Goal: Task Accomplishment & Management: Manage account settings

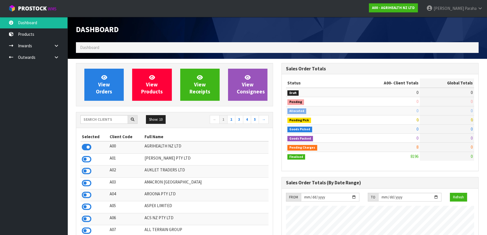
scroll to position [425, 205]
click at [103, 120] on input "text" at bounding box center [104, 119] width 48 height 9
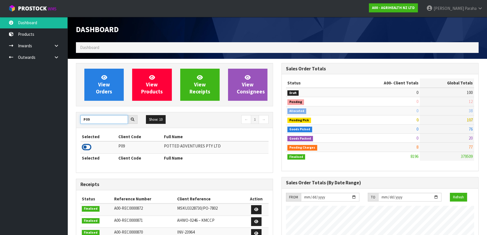
type input "P09"
click at [87, 146] on icon at bounding box center [87, 147] width 10 height 8
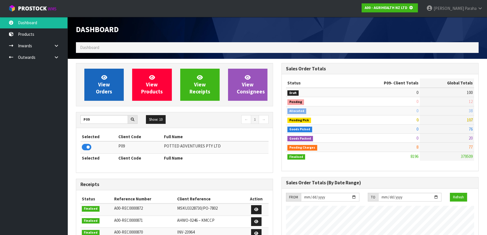
scroll to position [350, 205]
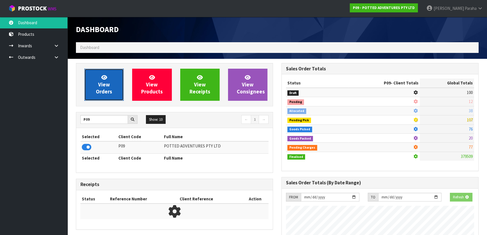
click at [93, 94] on link "View Orders" at bounding box center [103, 85] width 39 height 32
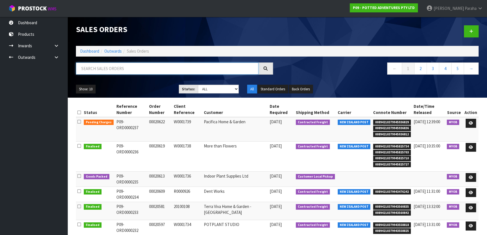
click at [99, 68] on input "text" at bounding box center [167, 68] width 182 height 12
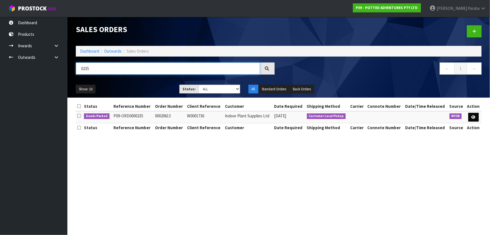
type input "0235"
click at [477, 117] on link at bounding box center [474, 117] width 10 height 9
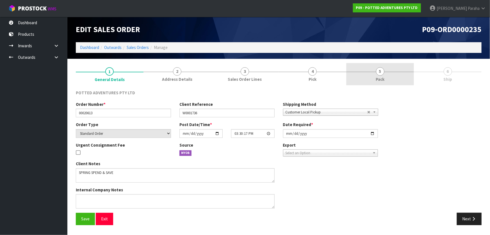
click at [383, 73] on span "5" at bounding box center [380, 71] width 8 height 8
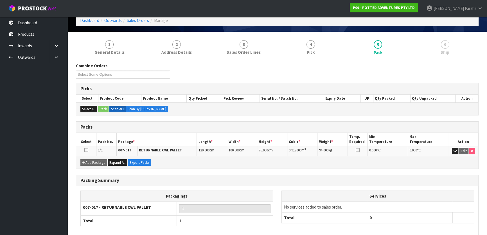
scroll to position [54, 0]
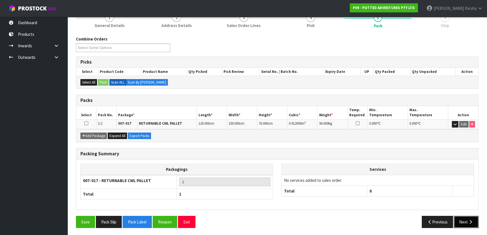
click at [464, 216] on button "Next" at bounding box center [466, 222] width 25 height 12
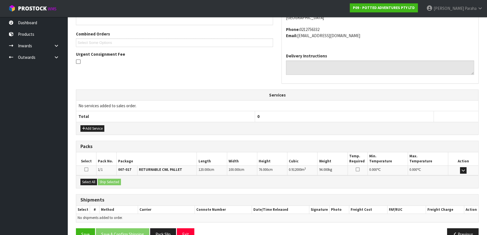
scroll to position [127, 0]
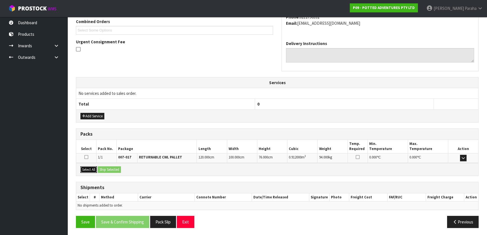
click at [87, 166] on button "Select All" at bounding box center [88, 169] width 17 height 7
click at [101, 167] on button "Ship Selected" at bounding box center [109, 169] width 23 height 7
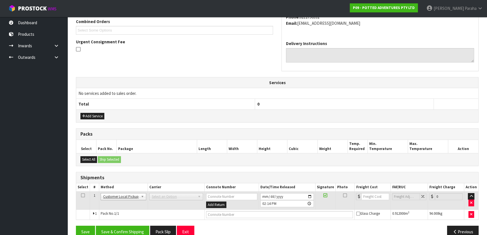
click at [160, 194] on span "Select an Option" at bounding box center [174, 196] width 44 height 7
click at [159, 196] on span "Select an Option" at bounding box center [174, 196] width 44 height 7
click at [241, 214] on input "text" at bounding box center [279, 214] width 147 height 7
type input "CUSTOMER PICKED UP"
click at [198, 195] on b at bounding box center [200, 196] width 5 height 6
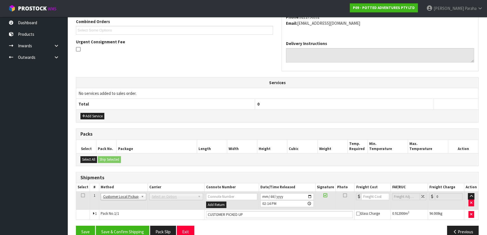
click at [198, 195] on b at bounding box center [200, 196] width 5 height 6
click at [171, 195] on span "Select an Option" at bounding box center [174, 196] width 44 height 7
click at [129, 228] on button "Save & Confirm Shipping" at bounding box center [122, 231] width 53 height 12
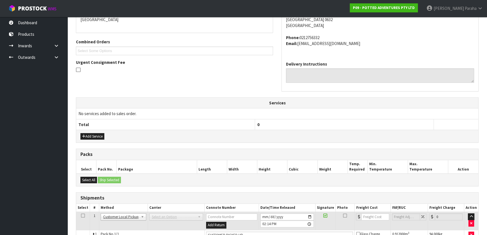
scroll to position [0, 0]
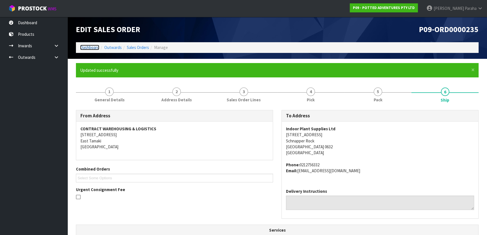
click at [89, 46] on link "Dashboard" at bounding box center [89, 47] width 19 height 5
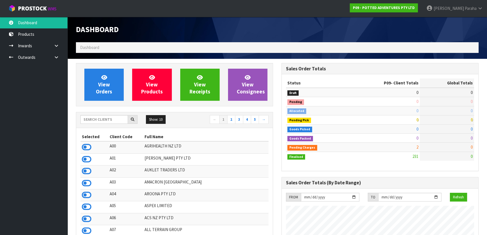
scroll to position [425, 205]
click at [91, 119] on input "text" at bounding box center [104, 119] width 48 height 9
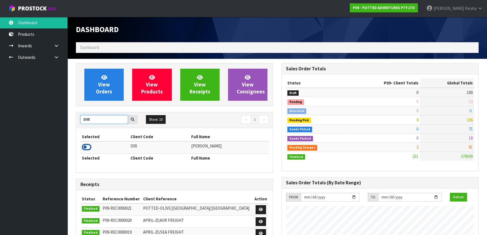
type input "D05"
click at [87, 148] on icon at bounding box center [87, 147] width 10 height 8
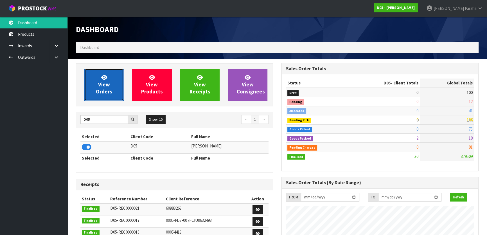
scroll to position [461, 205]
click at [108, 89] on span "View Orders" at bounding box center [104, 84] width 16 height 21
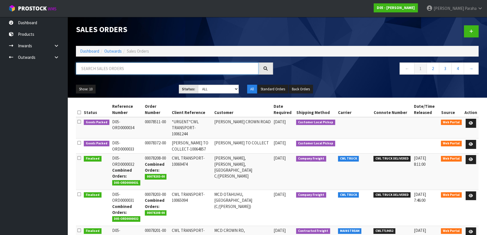
click at [102, 66] on input "text" at bounding box center [167, 68] width 182 height 12
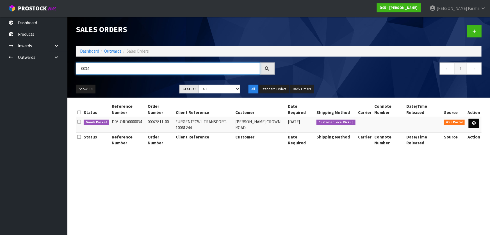
type input "0034"
click at [476, 123] on icon at bounding box center [474, 123] width 4 height 4
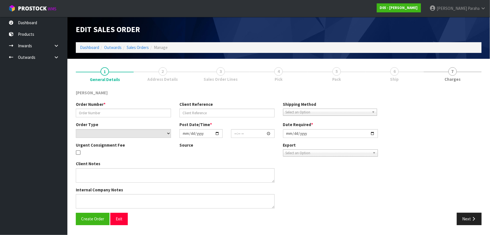
type input "00078511-00"
type input "*URGENT*CWL TRANSPORT-10061244"
select select "number:0"
type input "[DATE]"
type input "12:22:00.000"
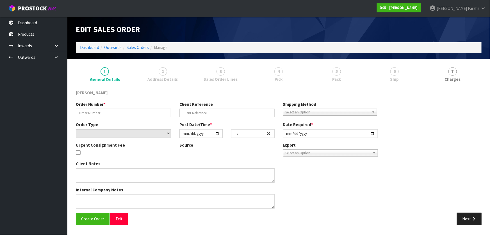
type input "[DATE]"
type textarea "[PERSON_NAME] TO COLLECT"
type textarea "I HAVE RECEIVED AN URGENT PICK YOUR REFERENCE NUMBER: D05-ORD0000034 [PERSON_NA…"
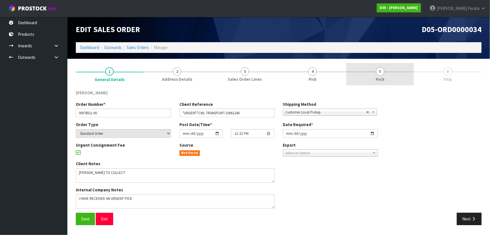
click at [380, 71] on span "5" at bounding box center [380, 71] width 8 height 8
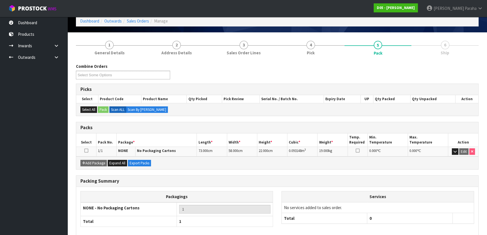
scroll to position [54, 0]
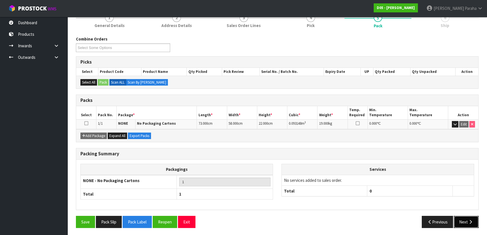
click at [469, 220] on icon "button" at bounding box center [470, 222] width 5 height 4
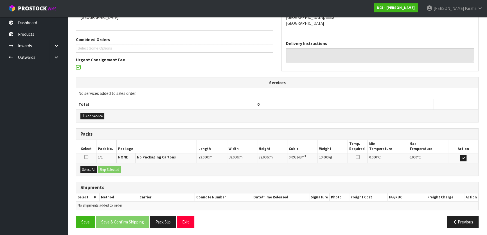
scroll to position [109, 0]
click at [87, 166] on button "Select All" at bounding box center [88, 169] width 17 height 7
click at [108, 166] on button "Ship Selected" at bounding box center [109, 169] width 23 height 7
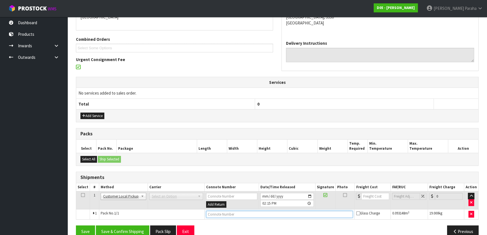
click at [229, 214] on input "text" at bounding box center [279, 214] width 147 height 7
type input "CUSTOMER PICKED UP"
click at [127, 230] on button "Save & Confirm Shipping" at bounding box center [122, 231] width 53 height 12
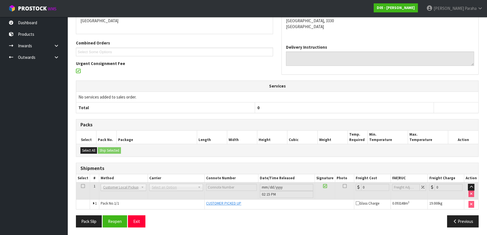
scroll to position [0, 0]
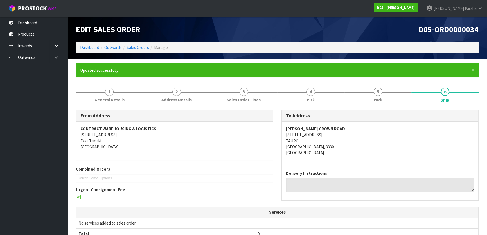
click at [91, 42] on div "Edit Sales Order" at bounding box center [174, 29] width 205 height 25
drag, startPoint x: 91, startPoint y: 41, endPoint x: 94, endPoint y: 48, distance: 7.3
click at [92, 43] on div "Edit Sales Order D05-ORD0000034 Dashboard Outwards Sales Orders Manage" at bounding box center [277, 38] width 411 height 42
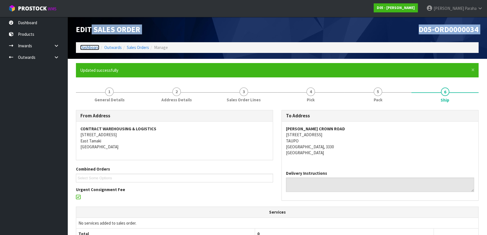
click at [95, 49] on link "Dashboard" at bounding box center [89, 47] width 19 height 5
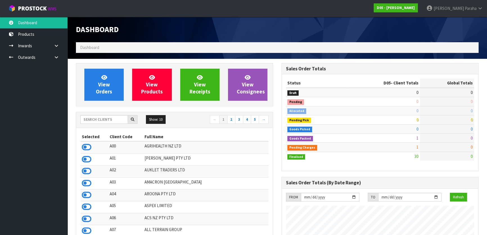
scroll to position [461, 205]
click at [98, 116] on input "text" at bounding box center [104, 119] width 48 height 9
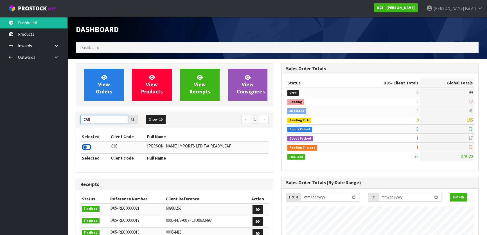
type input "CAN"
click at [87, 144] on icon at bounding box center [87, 147] width 10 height 8
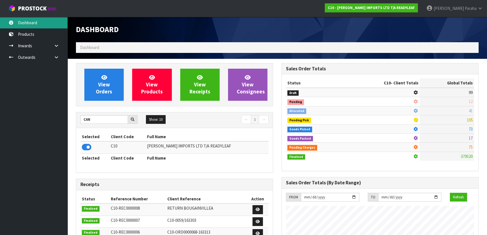
scroll to position [370, 205]
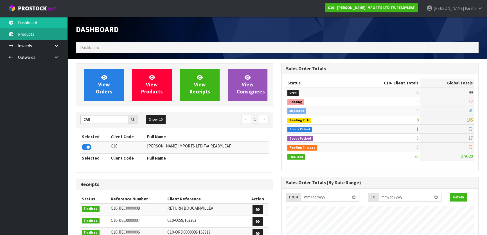
click at [37, 38] on link "Products" at bounding box center [33, 34] width 67 height 12
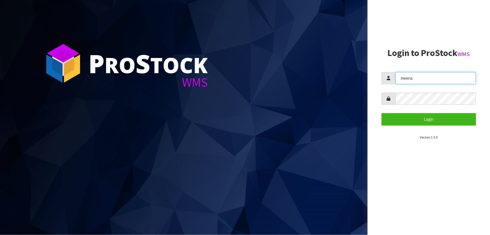
drag, startPoint x: 424, startPoint y: 78, endPoint x: 376, endPoint y: 91, distance: 49.4
click at [376, 91] on aside "Login to ProStock WMS meena Login Version 1.0.0" at bounding box center [429, 117] width 123 height 235
type input "POLLY"
click at [393, 106] on form "POLLY Login" at bounding box center [429, 98] width 94 height 53
click at [382, 113] on button "Login" at bounding box center [429, 119] width 94 height 12
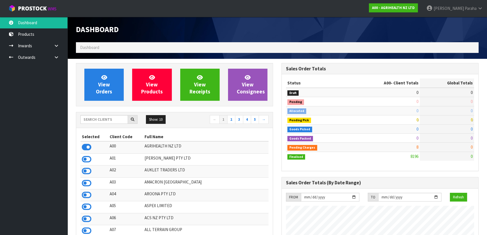
scroll to position [425, 205]
click at [99, 119] on input "text" at bounding box center [104, 119] width 48 height 9
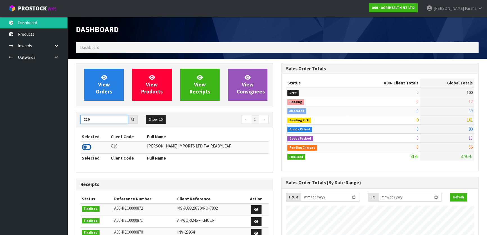
type input "C10"
click at [87, 146] on icon at bounding box center [87, 147] width 10 height 8
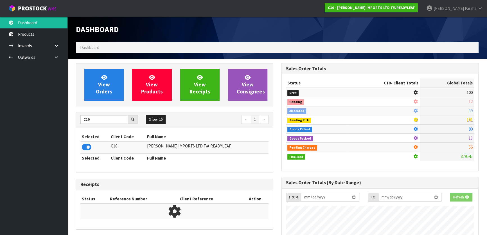
scroll to position [379, 205]
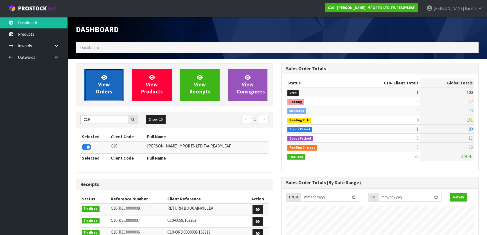
click at [109, 90] on span "View Orders" at bounding box center [104, 84] width 16 height 21
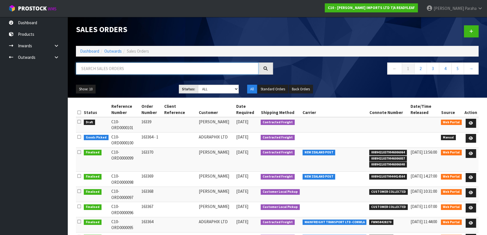
click at [113, 67] on input "text" at bounding box center [167, 68] width 182 height 12
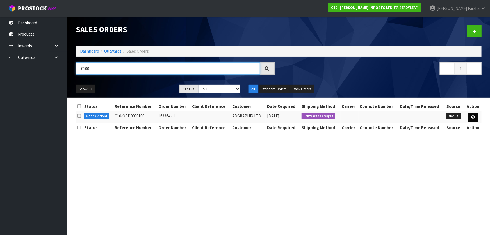
type input "0100"
click at [475, 116] on icon at bounding box center [473, 117] width 4 height 4
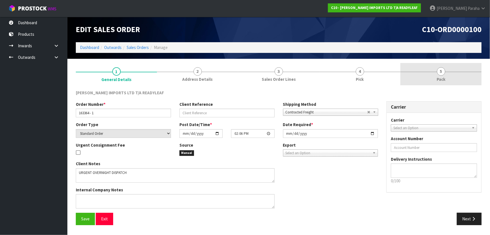
click at [440, 72] on span "5" at bounding box center [441, 71] width 8 height 8
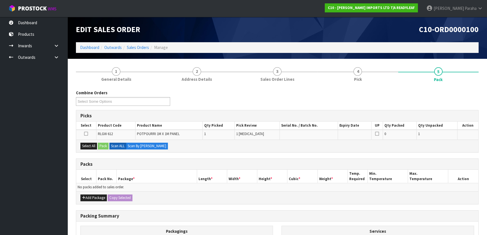
click at [85, 134] on icon at bounding box center [86, 134] width 4 height 0
click at [0, 0] on input "checkbox" at bounding box center [0, 0] width 0 height 0
click at [90, 195] on button "Add Package" at bounding box center [93, 197] width 26 height 7
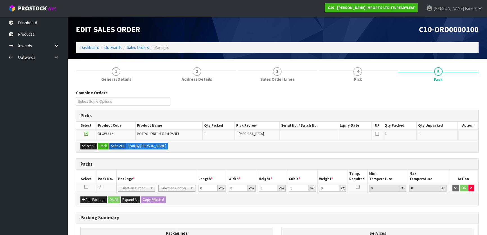
click at [85, 187] on icon at bounding box center [86, 187] width 4 height 0
click at [103, 147] on button "Pack" at bounding box center [103, 146] width 11 height 7
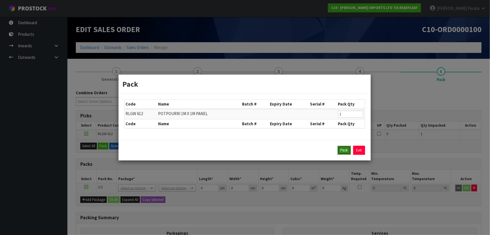
click at [347, 152] on button "Pack" at bounding box center [344, 150] width 13 height 9
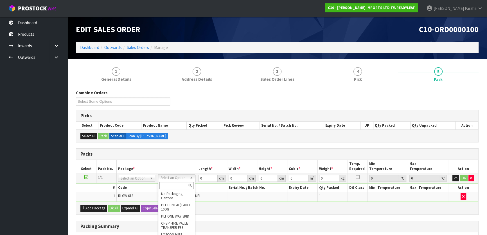
click at [178, 186] on input "text" at bounding box center [176, 185] width 34 height 7
type input "CTN9"
type input "51"
type input "38"
type input "58.5"
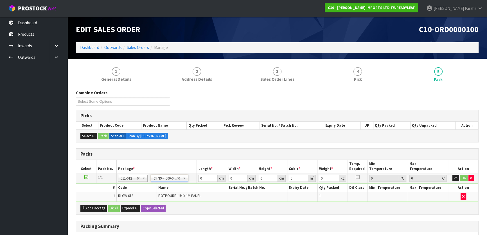
type input "0.113373"
type input "3.2"
click at [206, 177] on input "51" at bounding box center [207, 178] width 19 height 7
type input "5"
type input "0.011115"
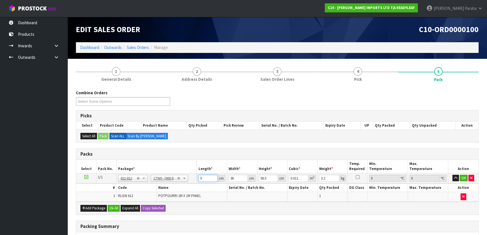
type input "52"
type input "0.115596"
type input "52"
type input "3"
type input "0.009126"
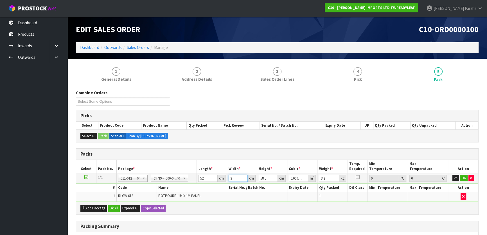
type input "39"
type input "0.118638"
type input "39"
type input "6"
type input "0.012168"
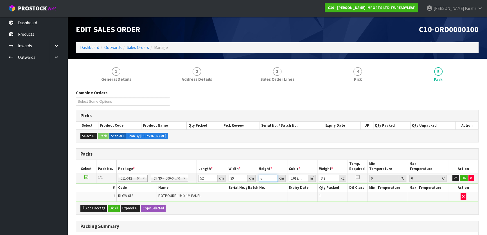
type input "60"
type input "0.12168"
type input "60"
type input "4"
click at [452, 175] on button "button" at bounding box center [455, 178] width 6 height 7
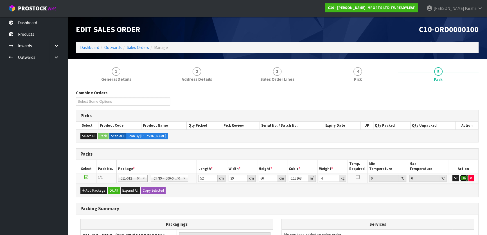
click button "OK" at bounding box center [464, 178] width 8 height 7
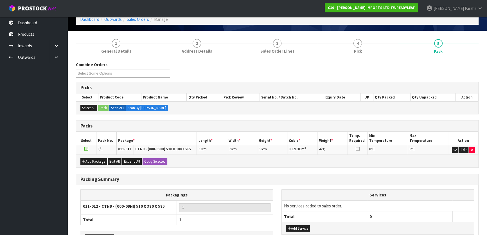
scroll to position [66, 0]
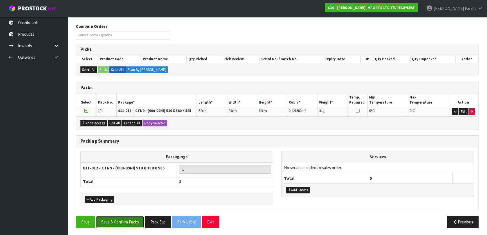
click at [124, 219] on button "Save & Confirm Packs" at bounding box center [120, 222] width 48 height 12
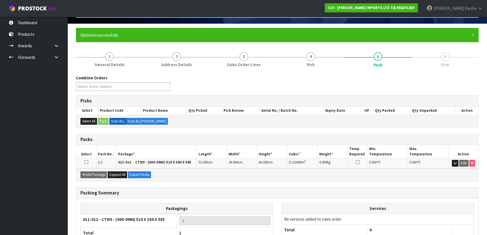
scroll to position [74, 0]
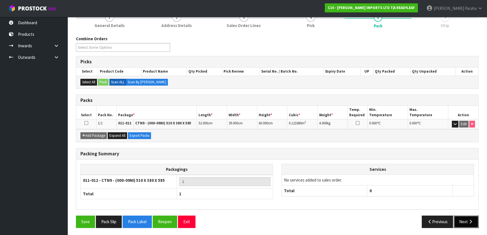
click at [468, 219] on icon "button" at bounding box center [470, 221] width 5 height 4
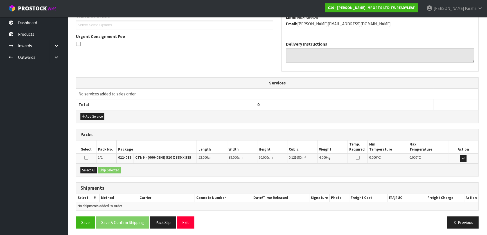
scroll to position [154, 0]
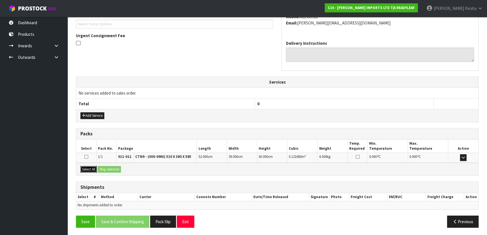
click at [90, 168] on button "Select All" at bounding box center [88, 169] width 17 height 7
click at [110, 167] on button "Ship Selected" at bounding box center [109, 169] width 23 height 7
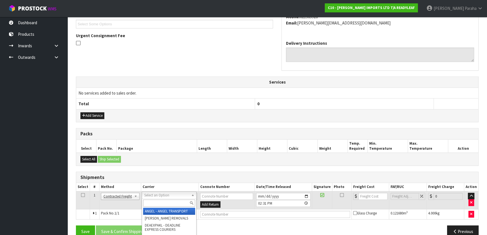
click at [182, 203] on input "text" at bounding box center [169, 202] width 52 height 7
type input "NZP"
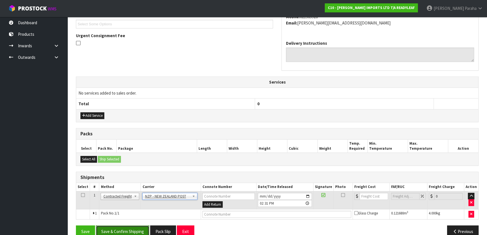
click at [132, 225] on button "Save & Confirm Shipping" at bounding box center [122, 231] width 53 height 12
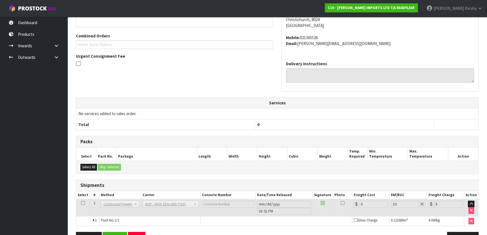
scroll to position [156, 0]
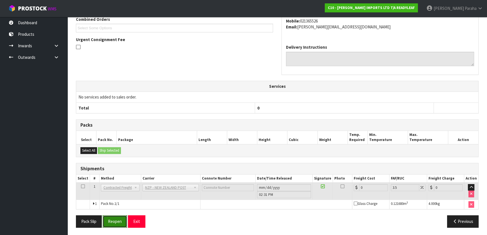
click at [115, 221] on button "Reopen" at bounding box center [115, 221] width 24 height 12
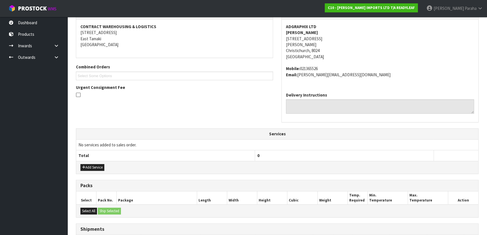
scroll to position [169, 0]
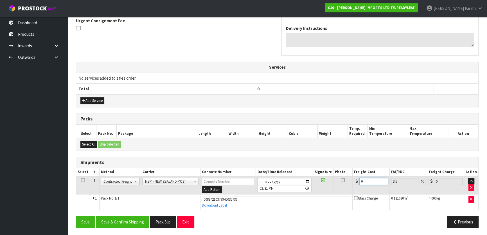
click at [365, 181] on input "0" at bounding box center [373, 181] width 29 height 7
type input "3"
type input "3.1"
type input "36"
type input "37.26"
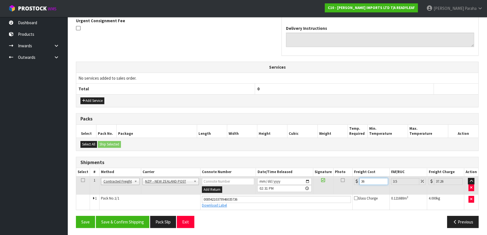
type input "36.6"
type input "37.88"
type input "36.61"
type input "37.89"
type input "36.61"
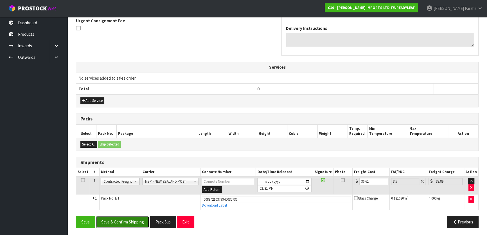
click at [125, 220] on button "Save & Confirm Shipping" at bounding box center [122, 222] width 53 height 12
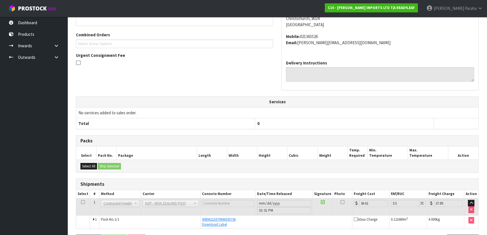
scroll to position [153, 0]
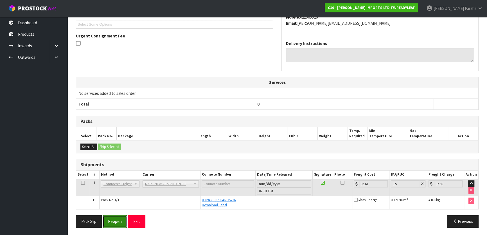
click at [112, 221] on button "Reopen" at bounding box center [115, 221] width 24 height 12
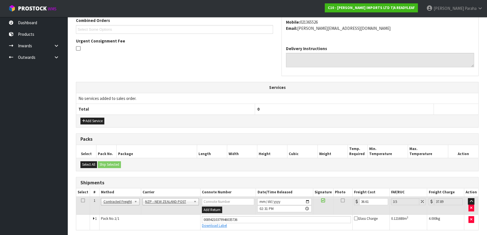
scroll to position [169, 0]
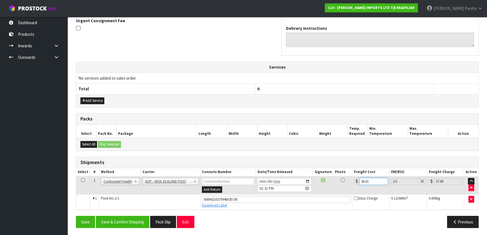
click at [372, 179] on input "36.61" at bounding box center [373, 181] width 29 height 7
type input "36.6"
type input "37.88"
type input "36"
type input "37.26"
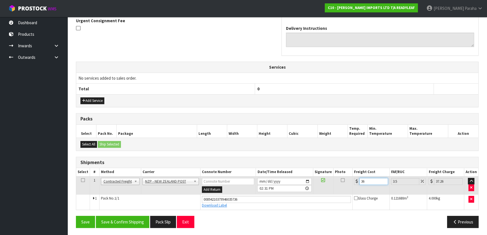
type input "3"
type input "3.1"
type input "0"
click at [472, 187] on icon "button" at bounding box center [471, 188] width 2 height 4
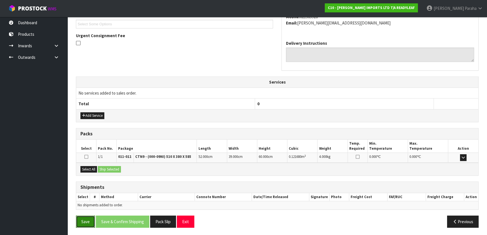
click at [87, 222] on button "Save" at bounding box center [85, 221] width 19 height 12
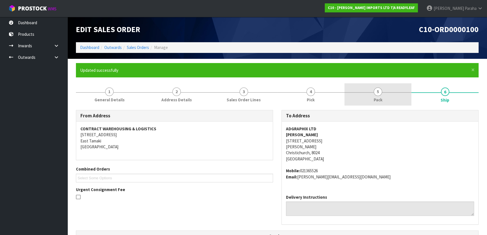
click at [377, 93] on span "5" at bounding box center [378, 91] width 8 height 8
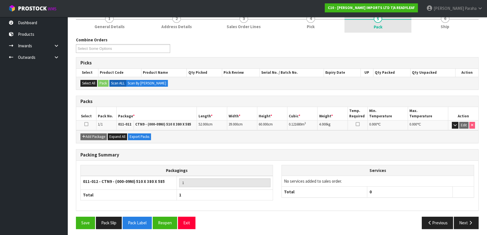
scroll to position [74, 0]
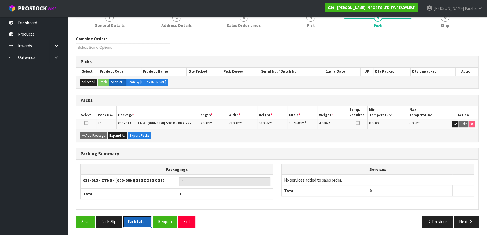
click at [137, 219] on button "Pack Label" at bounding box center [137, 221] width 29 height 12
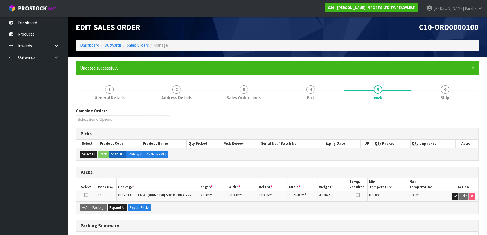
scroll to position [0, 0]
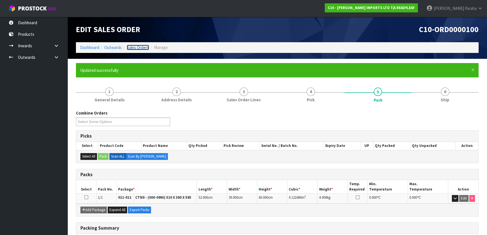
click at [139, 47] on link "Sales Orders" at bounding box center [138, 47] width 22 height 5
